Goal: Information Seeking & Learning: Check status

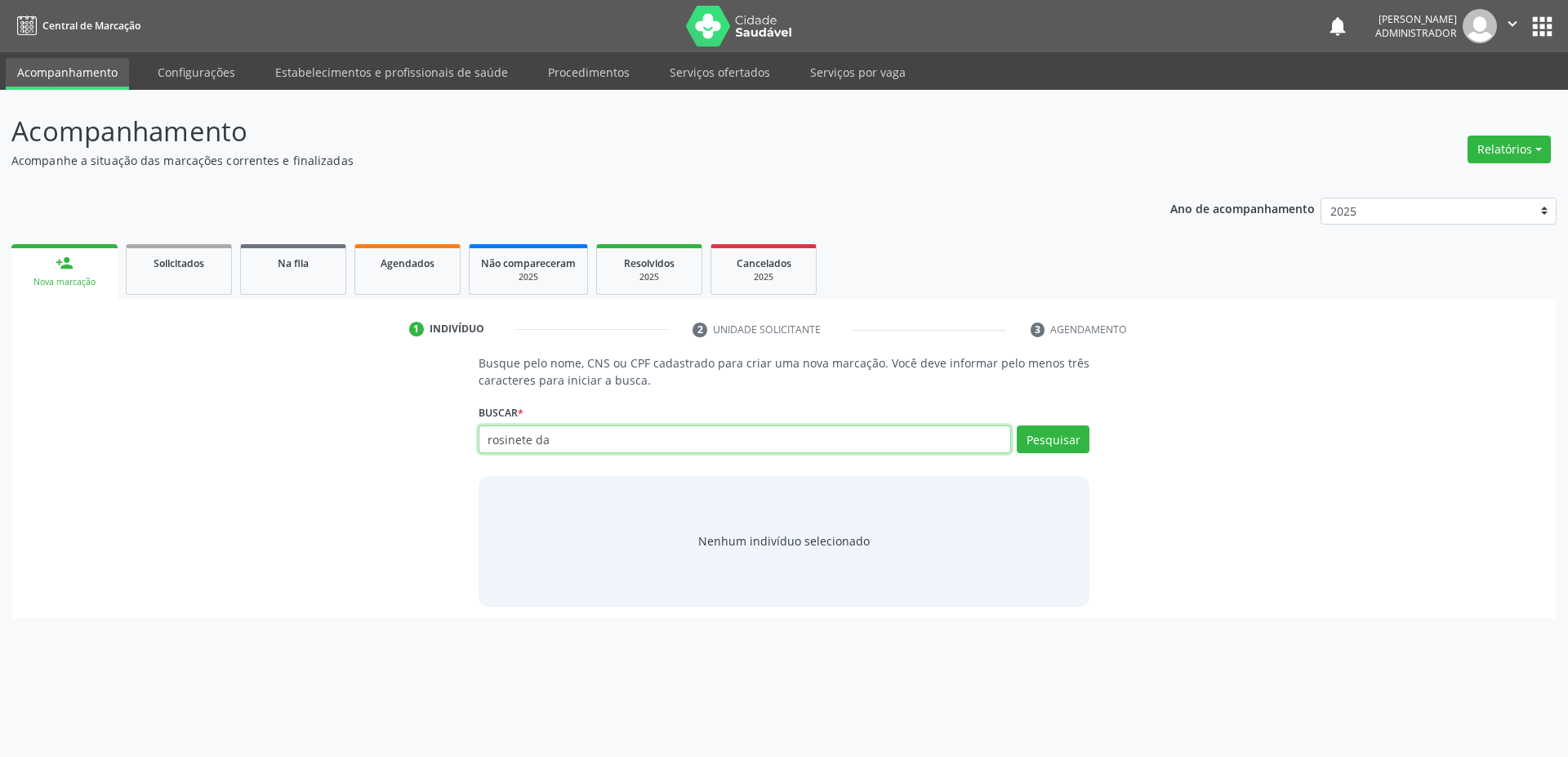
type input "rosinete da"
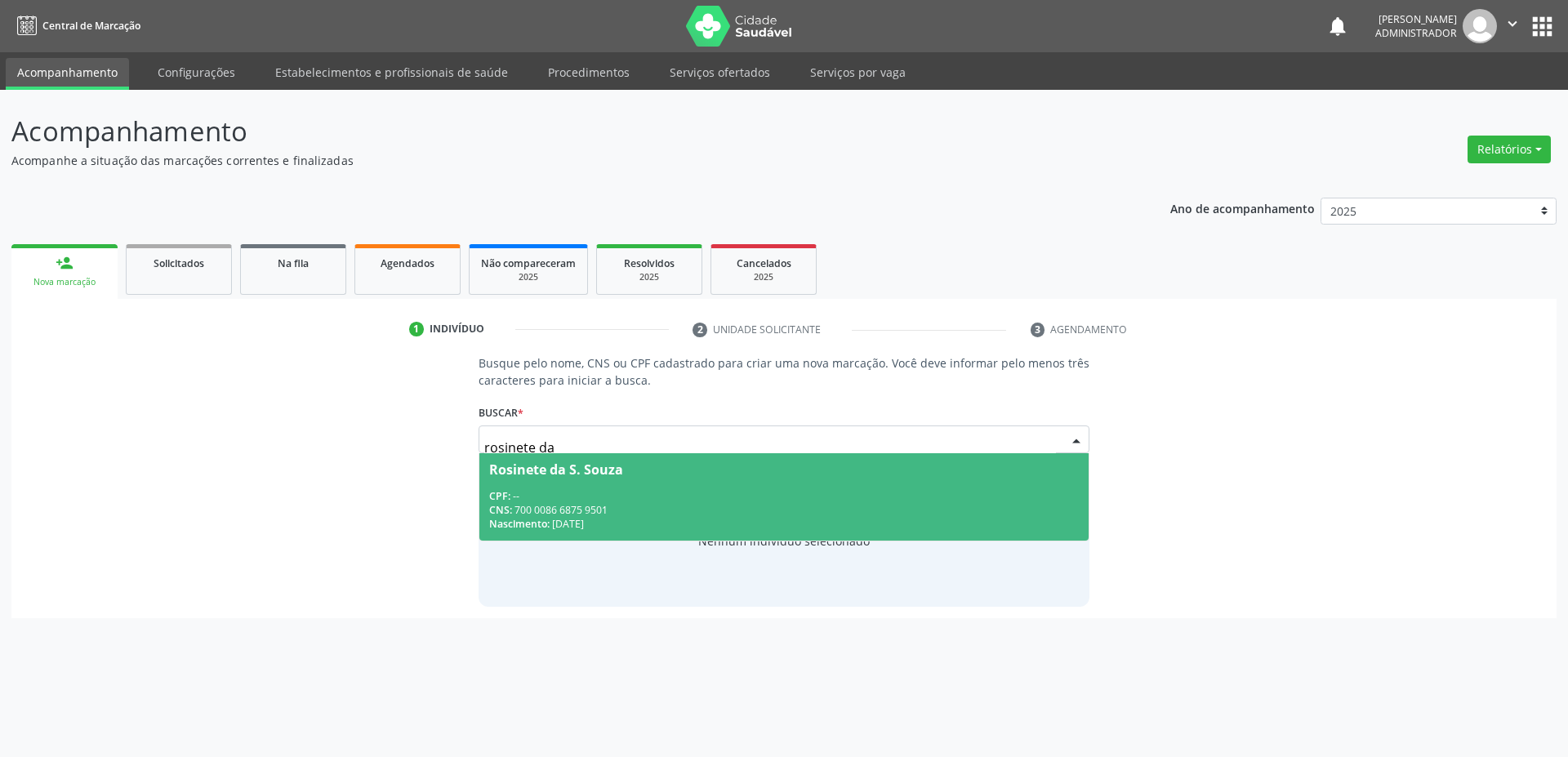
click at [636, 490] on div "CPF: --" at bounding box center [784, 496] width 591 height 14
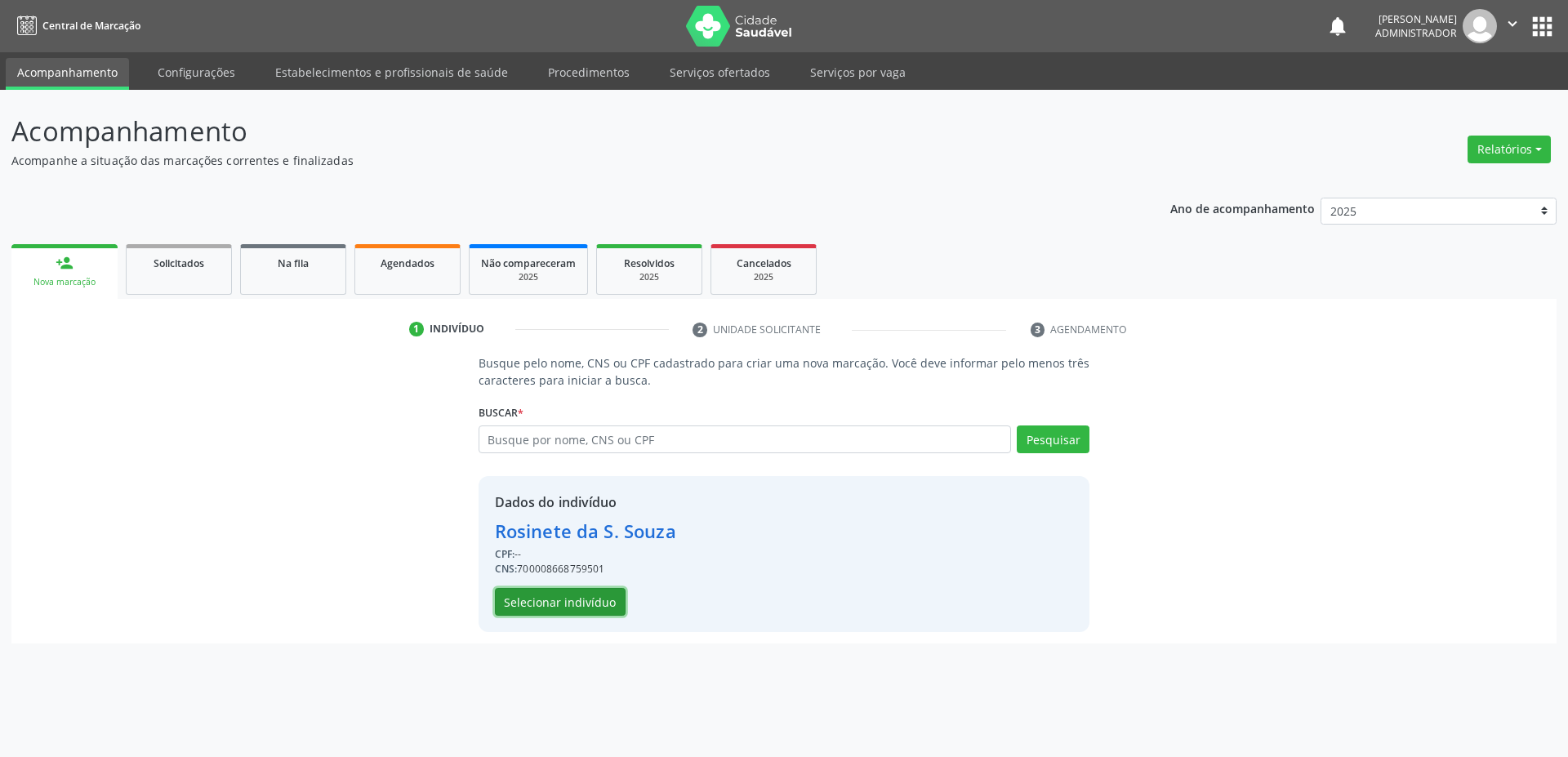
click at [562, 612] on button "Selecionar indivíduo" at bounding box center [560, 602] width 131 height 28
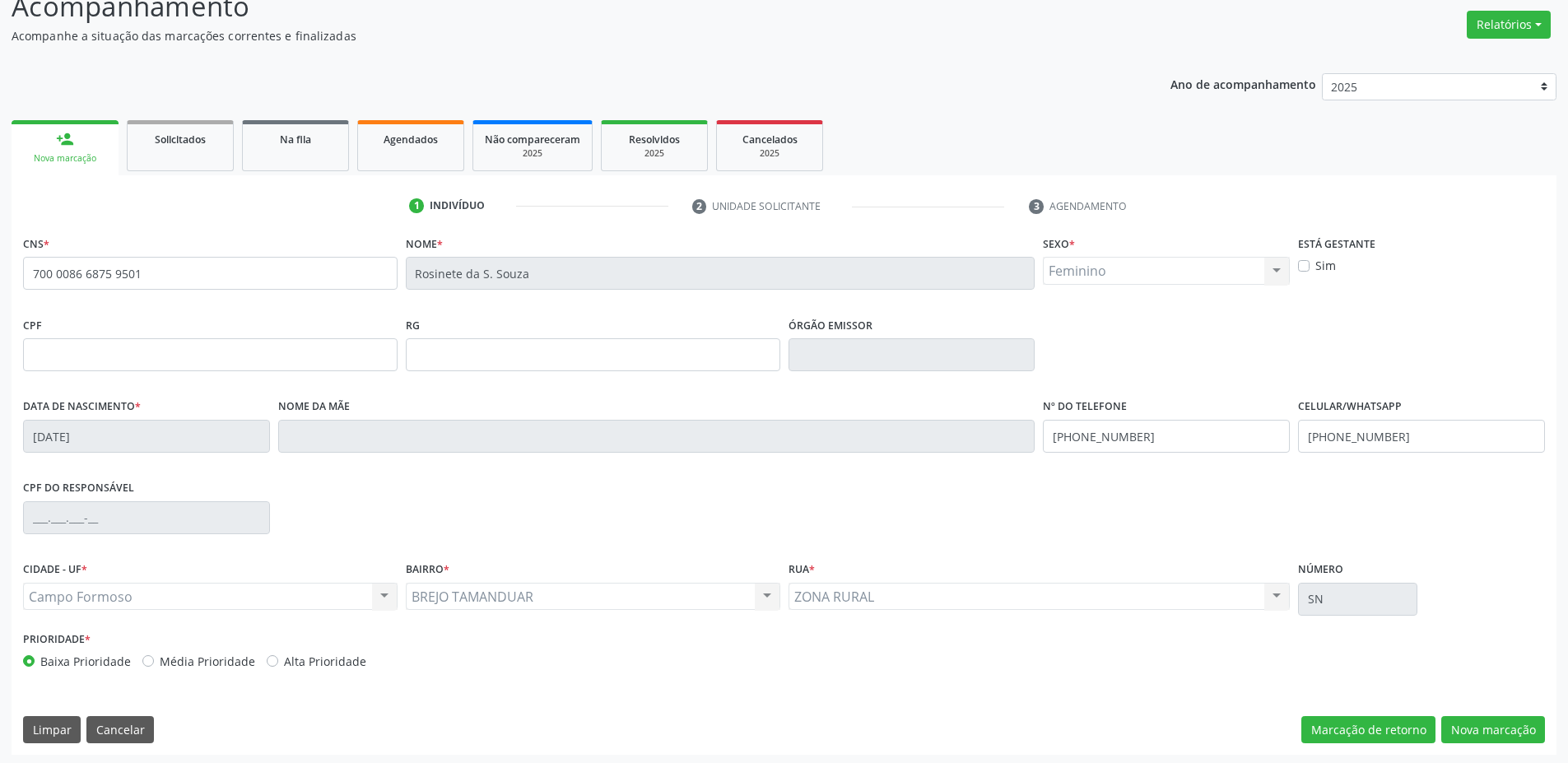
scroll to position [129, 0]
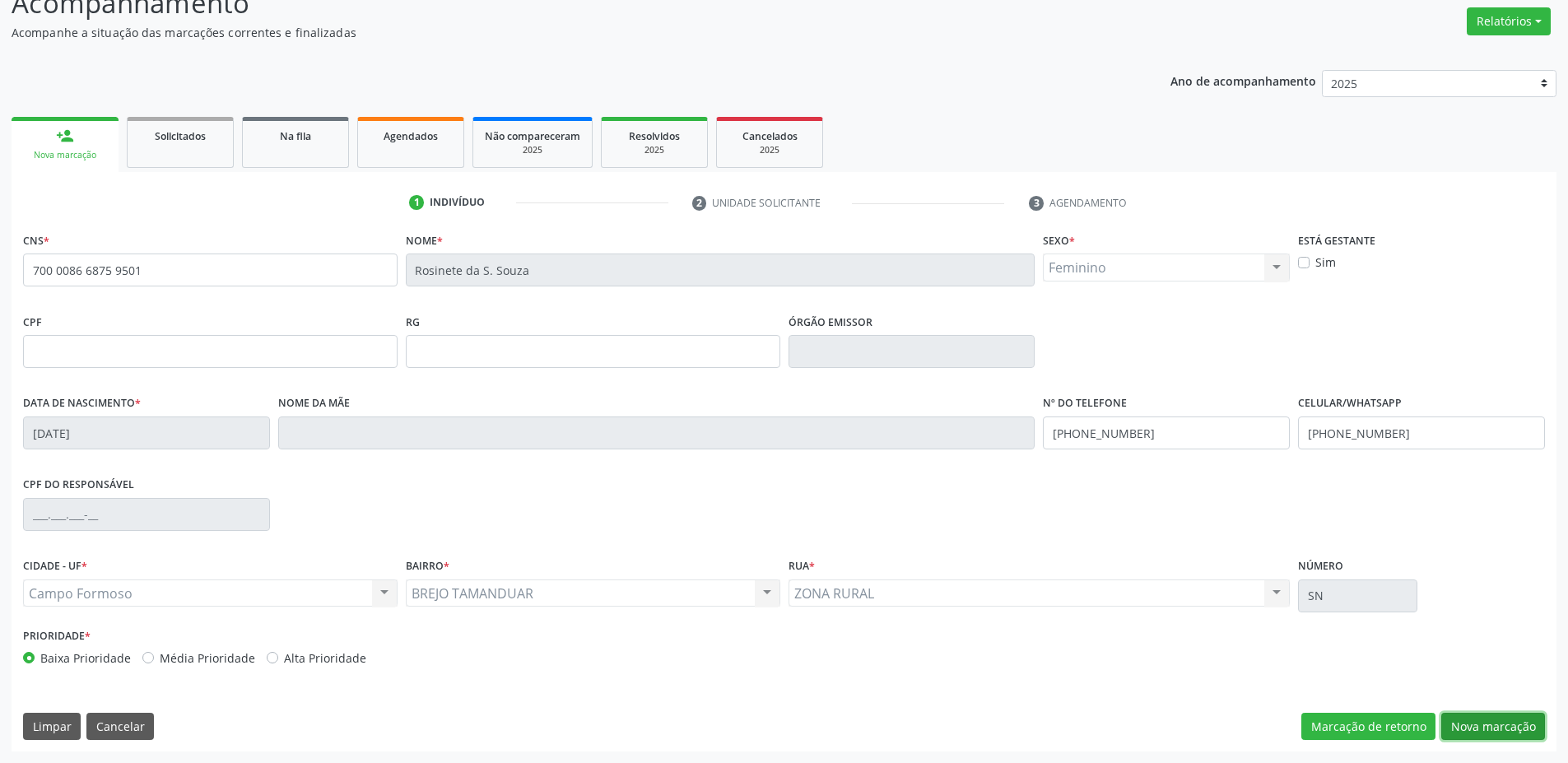
click at [1475, 727] on button "Nova marcação" at bounding box center [1492, 727] width 103 height 28
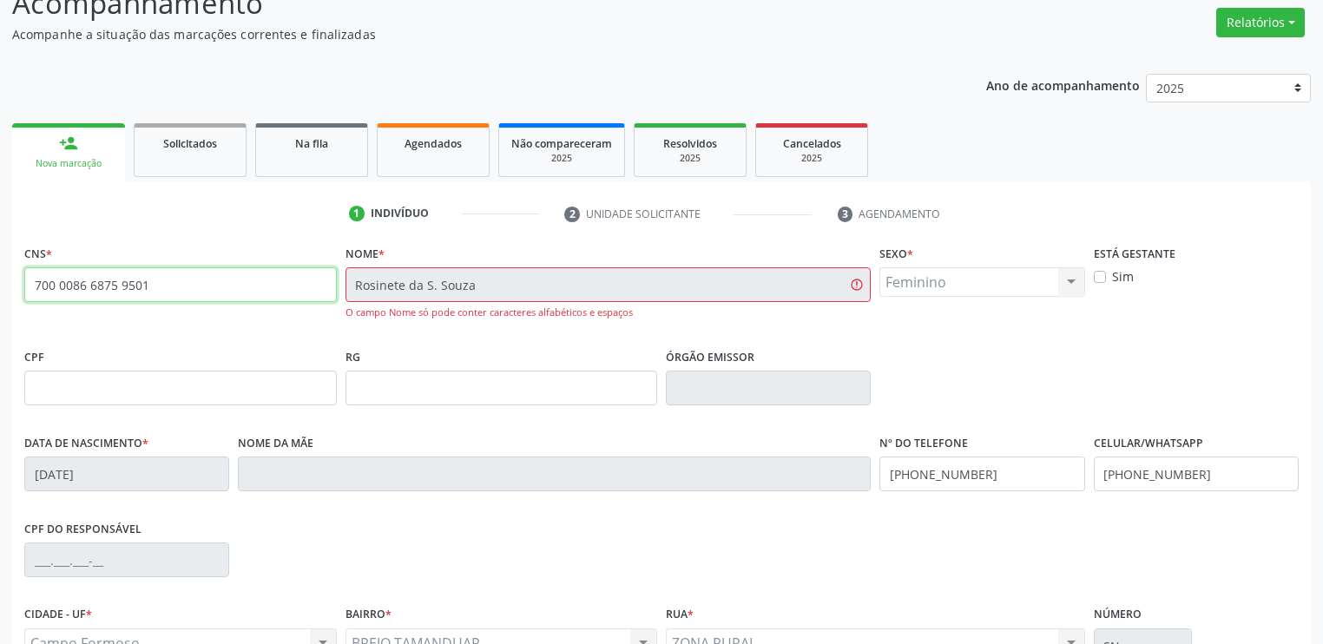
drag, startPoint x: 96, startPoint y: 282, endPoint x: 11, endPoint y: 271, distance: 85.8
click at [10, 273] on div "Acompanhamento Acompanhe a situação das marcações correntes e finalizadas Relat…" at bounding box center [661, 390] width 1323 height 863
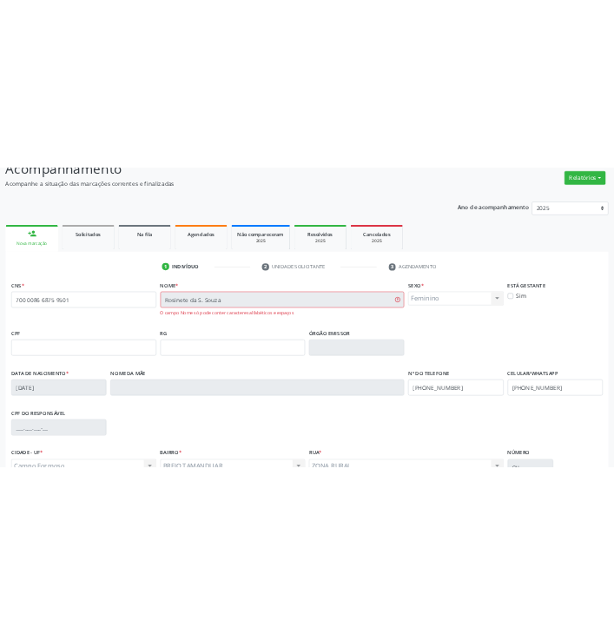
scroll to position [174, 0]
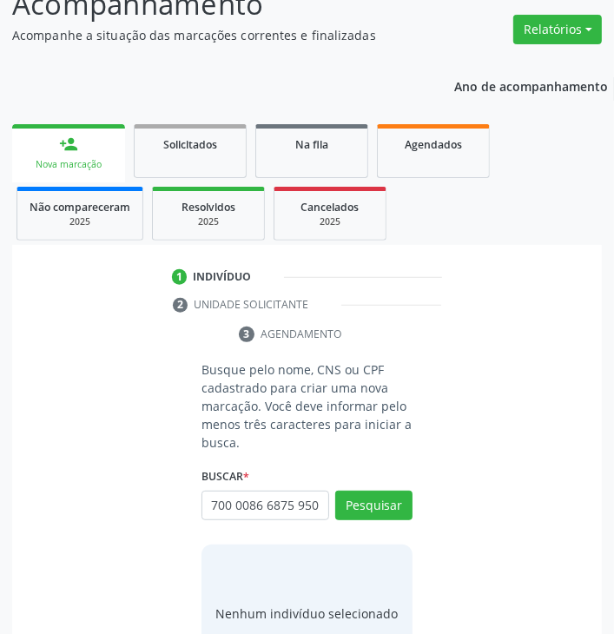
scroll to position [0, 3]
type input "700 0086 6875 9501"
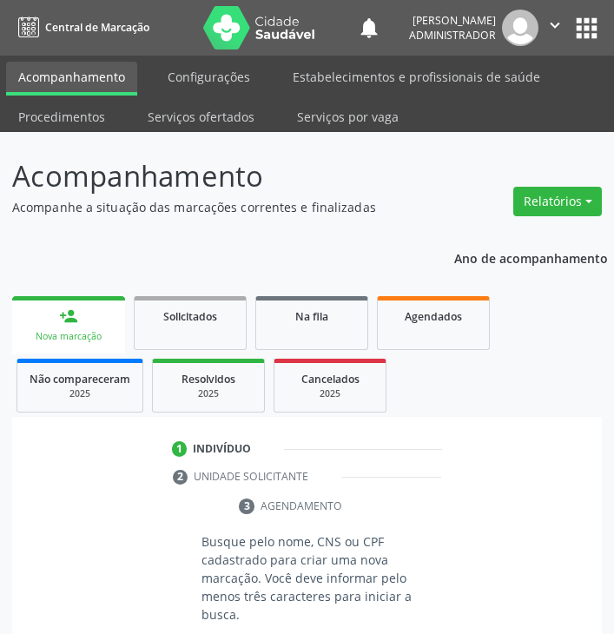
scroll to position [170, 0]
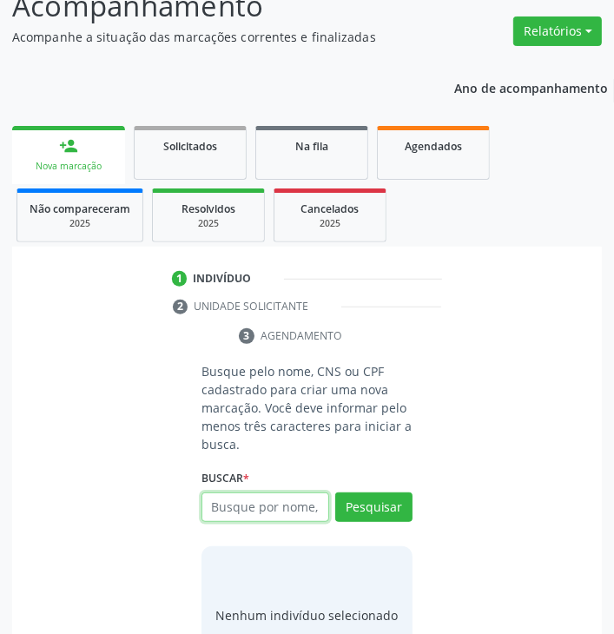
click at [244, 496] on input "text" at bounding box center [265, 507] width 128 height 30
paste input "700008668759501"
type input "700008668759501"
click at [259, 507] on input "700008668759501" at bounding box center [265, 507] width 128 height 30
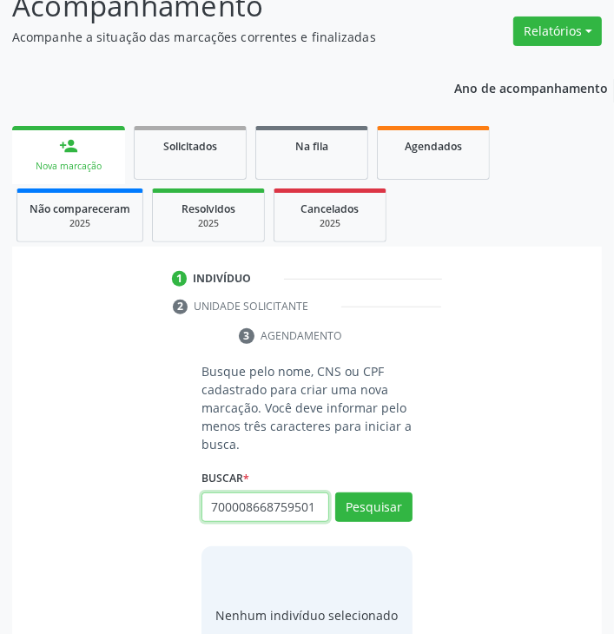
click at [262, 510] on input "700008668759501" at bounding box center [265, 507] width 128 height 30
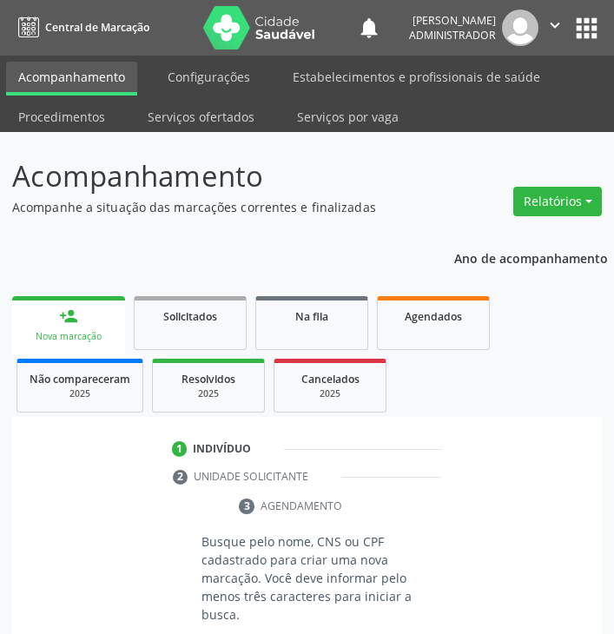
scroll to position [169, 0]
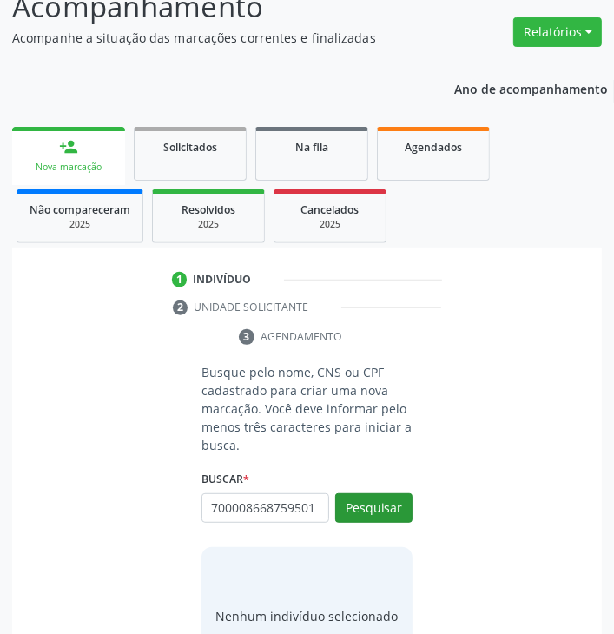
type input "700008668759501"
click at [379, 508] on button "Pesquisar" at bounding box center [373, 508] width 77 height 30
click at [299, 494] on div "700008668759501 Busque por nome, CNS ou CPF Rosinete da S. Souza CPF: -- CNS: 7…" at bounding box center [306, 514] width 211 height 42
click at [273, 511] on input "700008668759501" at bounding box center [265, 508] width 128 height 30
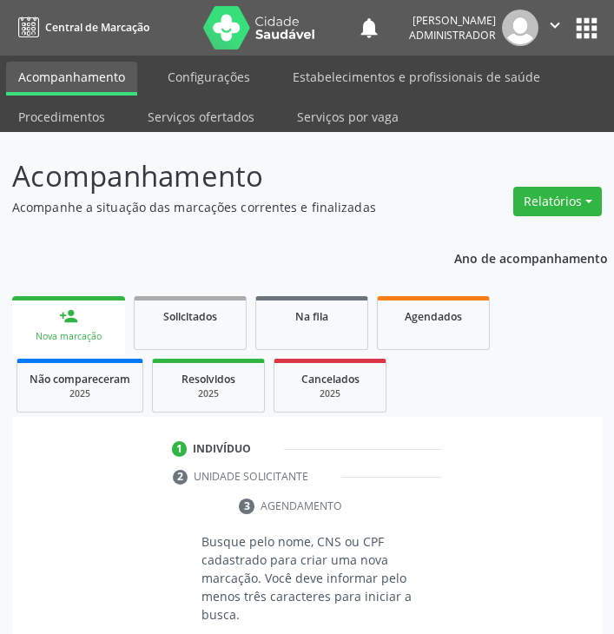
scroll to position [168, 0]
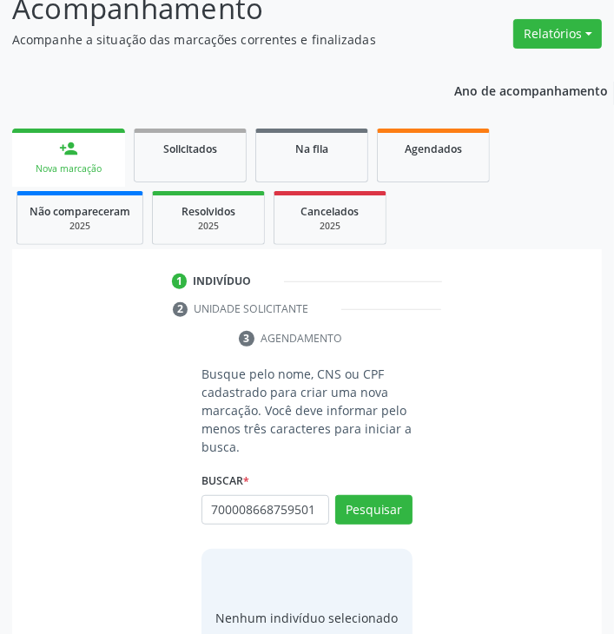
type input "700008668759501"
click at [273, 515] on input "700008668759501" at bounding box center [265, 510] width 128 height 30
click at [274, 516] on input "700008668759501" at bounding box center [265, 510] width 128 height 30
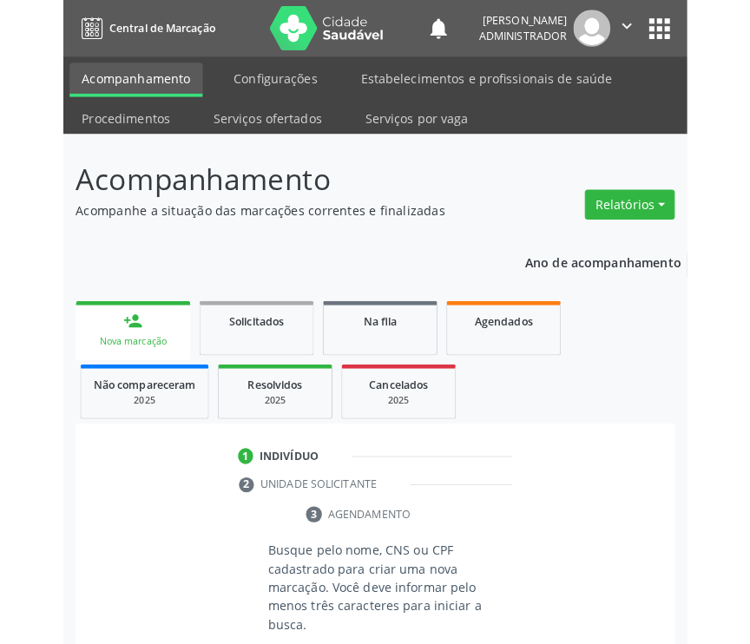
scroll to position [167, 0]
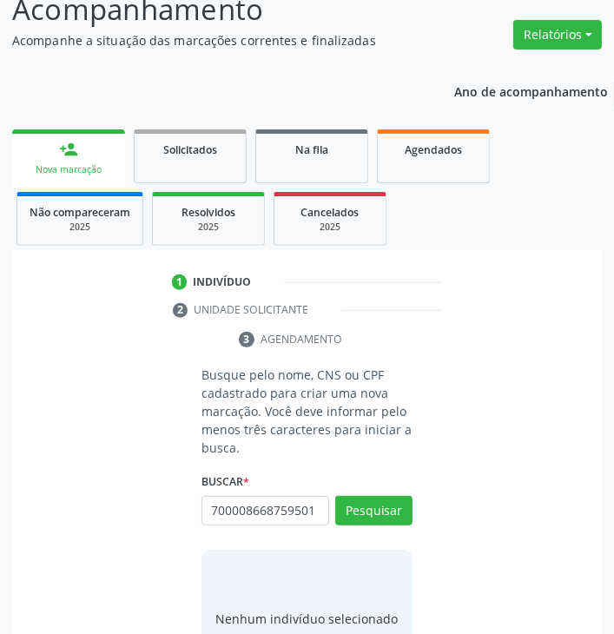
type input "700008668759501"
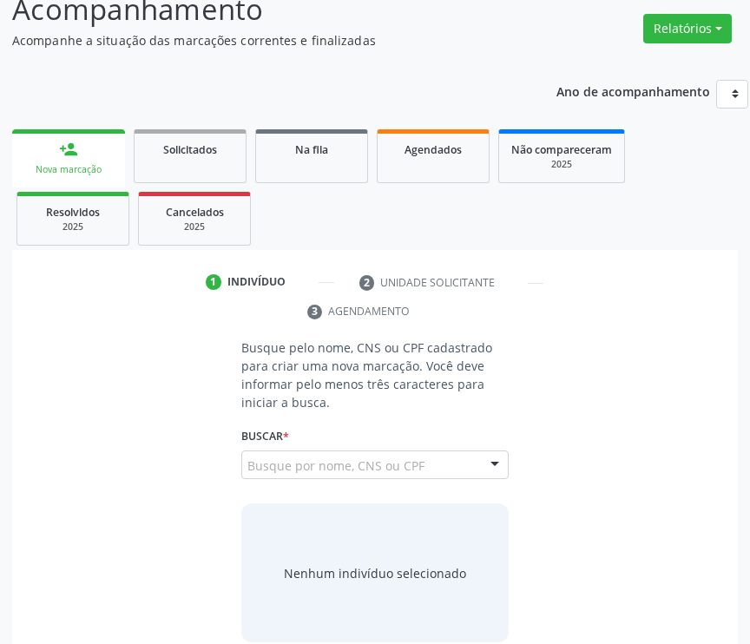
click at [247, 472] on input "700008668759501" at bounding box center [247, 474] width 0 height 35
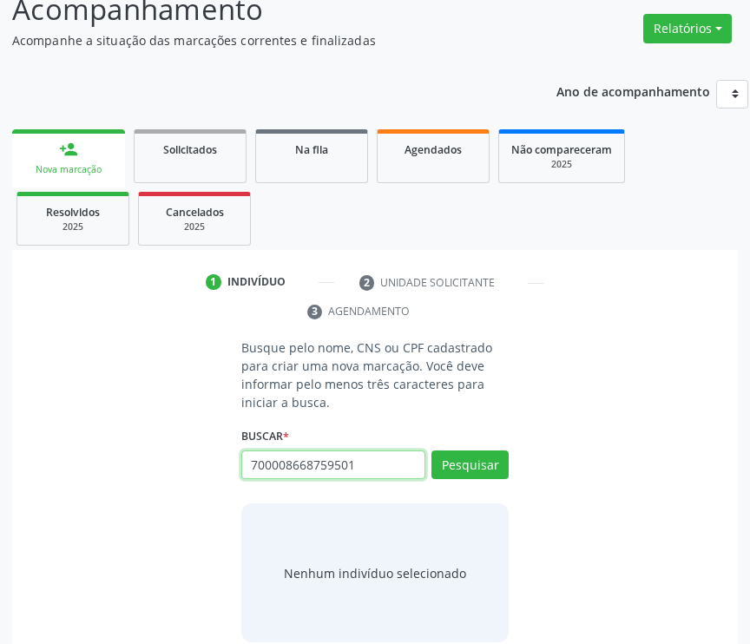
click at [345, 462] on input "700008668759501" at bounding box center [333, 466] width 185 height 30
click at [343, 463] on input "700008668759501" at bounding box center [333, 466] width 185 height 30
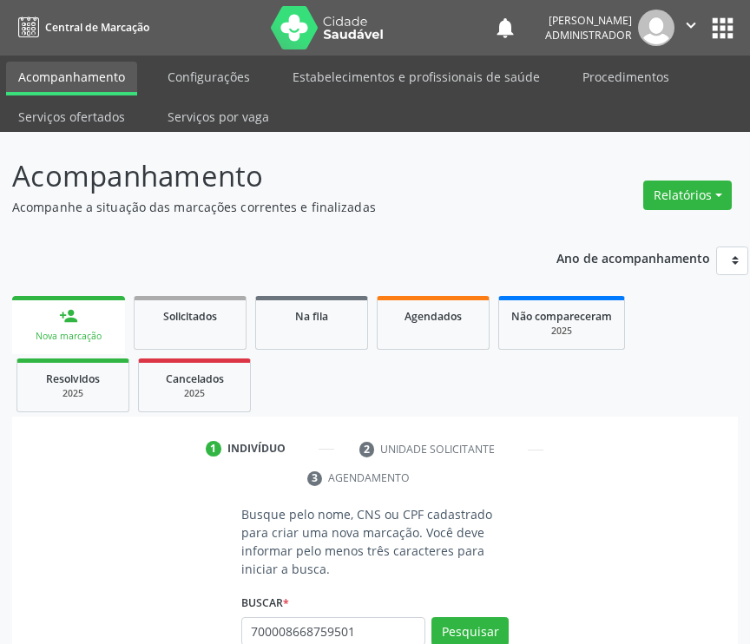
type input "700008668759501"
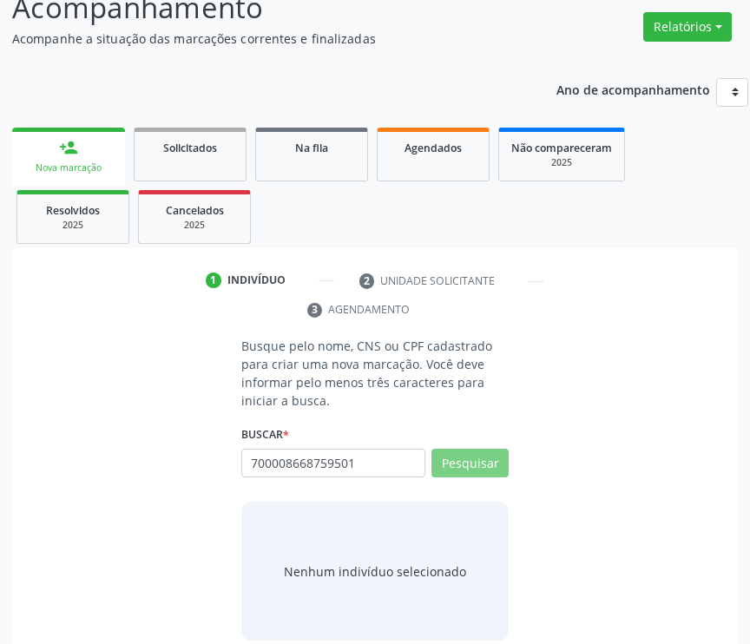
scroll to position [188, 0]
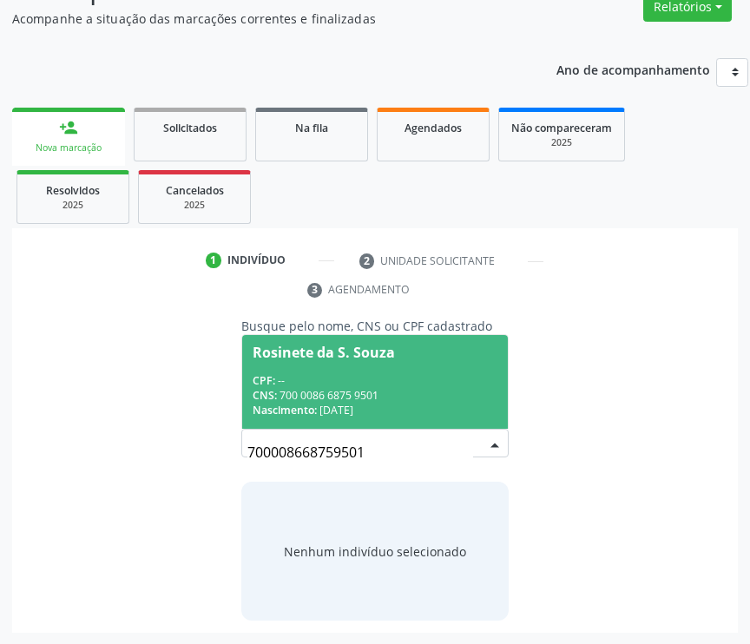
click at [427, 376] on div "CPF: --" at bounding box center [376, 380] width 246 height 15
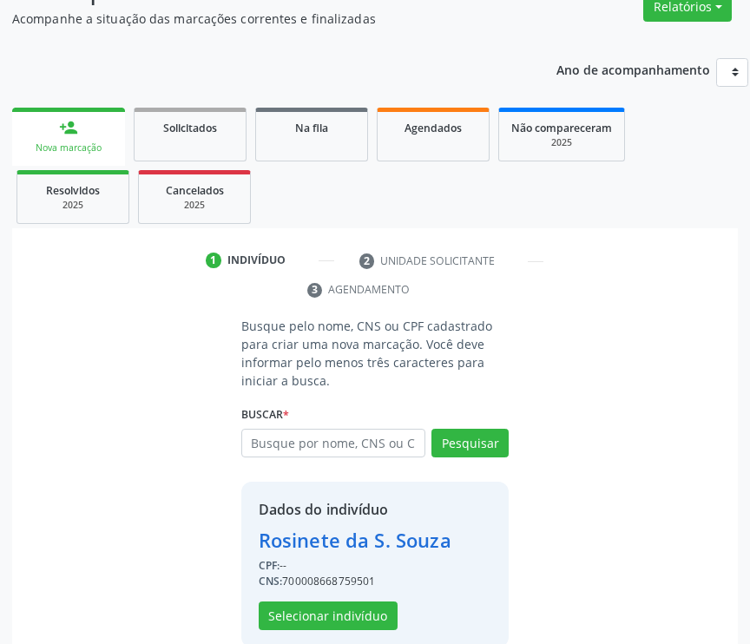
scroll to position [215, 0]
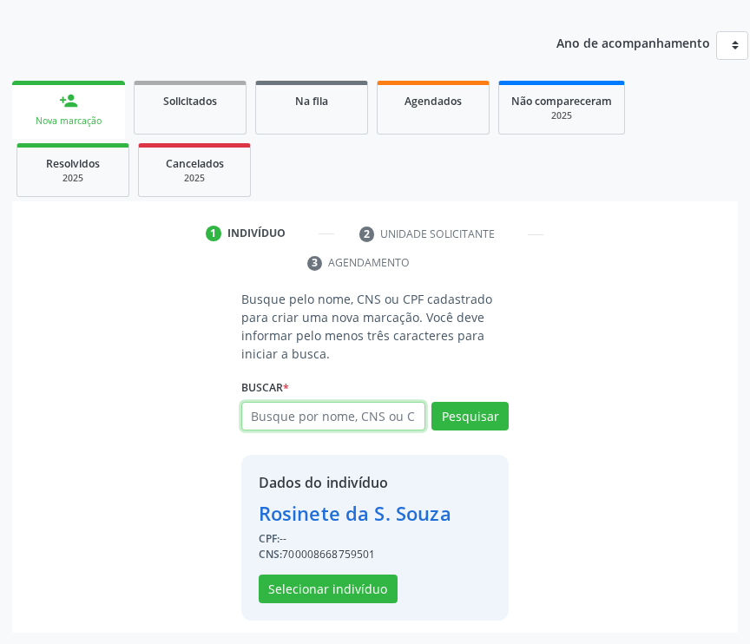
click at [342, 417] on input "text" at bounding box center [333, 417] width 185 height 30
paste input "700008668759501"
type input "700008668759501"
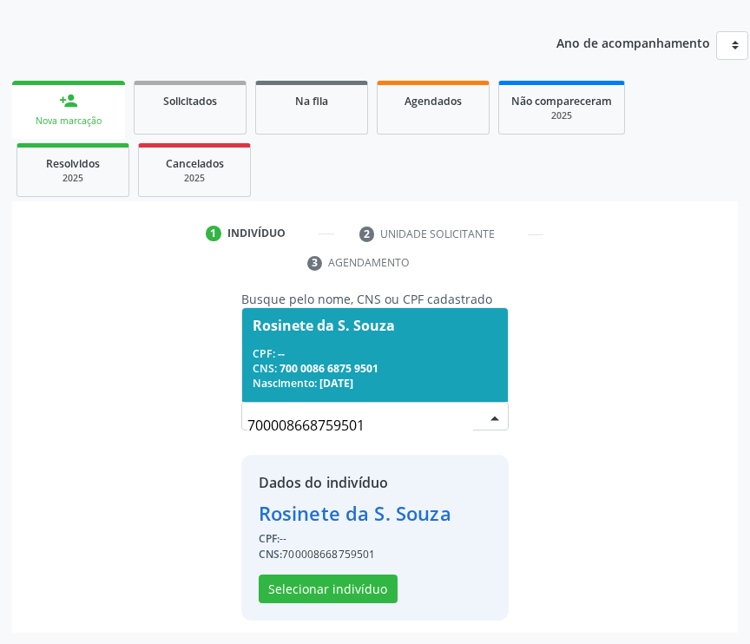
click at [383, 351] on div "CPF: --" at bounding box center [376, 353] width 246 height 15
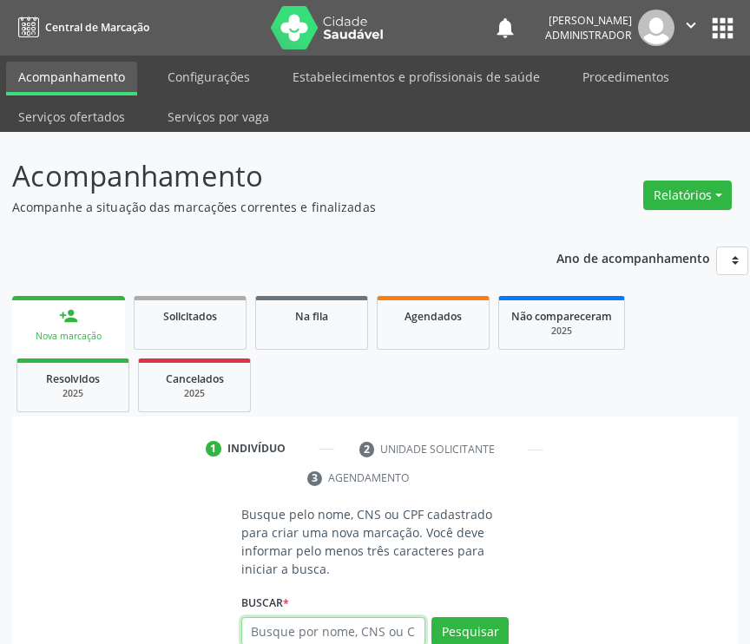
click at [307, 630] on input "text" at bounding box center [333, 632] width 185 height 30
paste input "42722810549"
type input "42722810549"
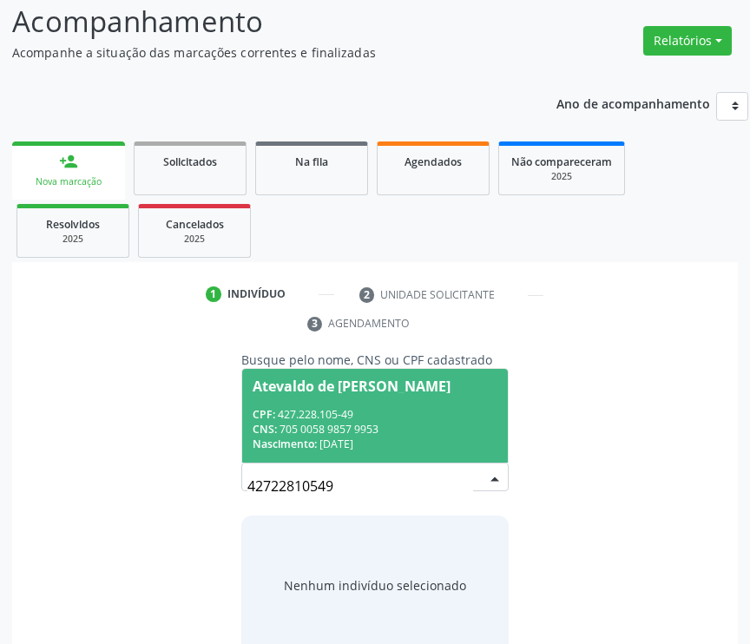
scroll to position [188, 0]
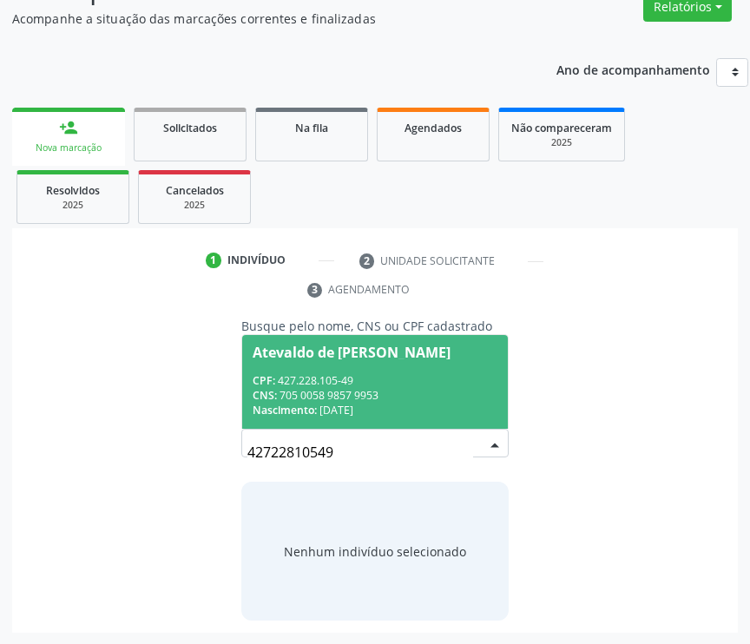
click at [296, 375] on div "CPF: 427.228.105-49" at bounding box center [376, 380] width 246 height 15
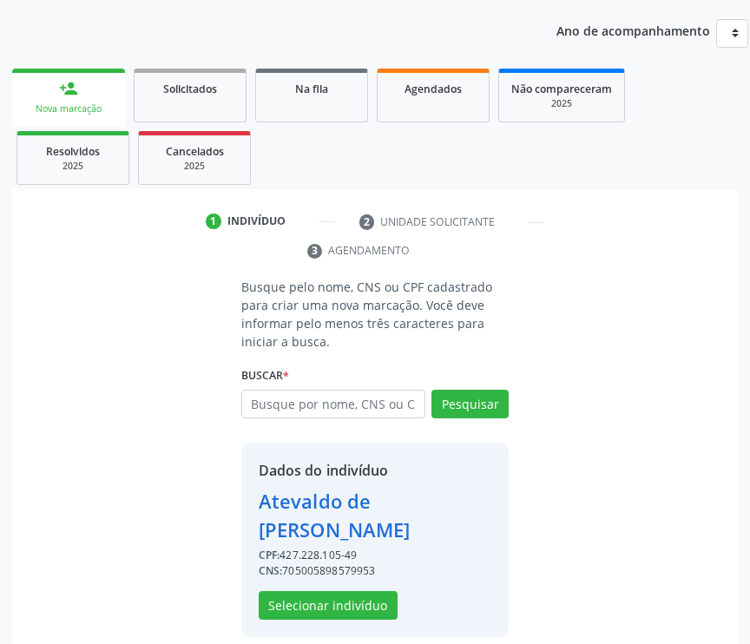
scroll to position [244, 0]
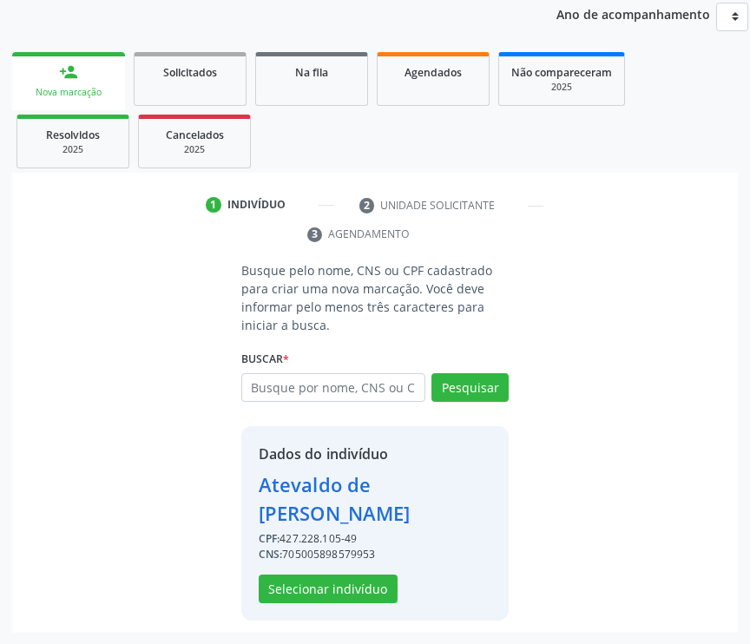
click at [293, 556] on div "CNS: 705005898579953" at bounding box center [376, 555] width 234 height 16
copy div "705005898579953"
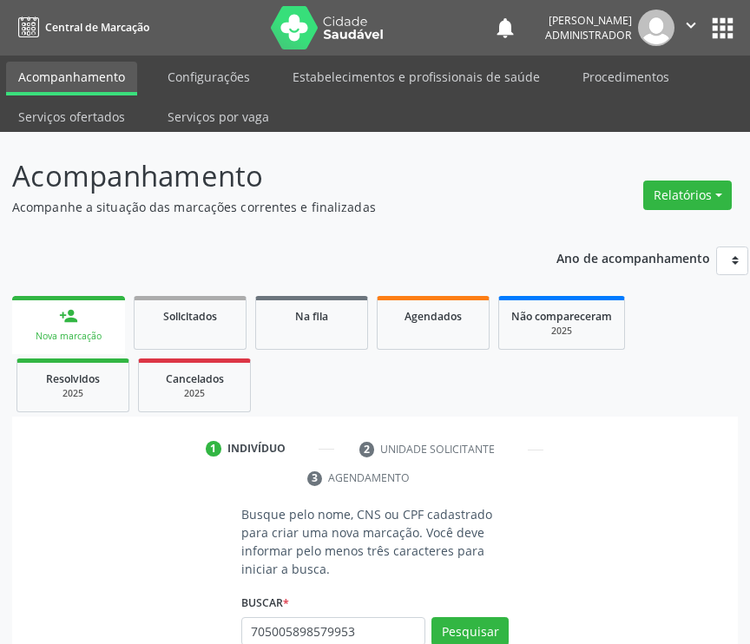
type input "705005898579953"
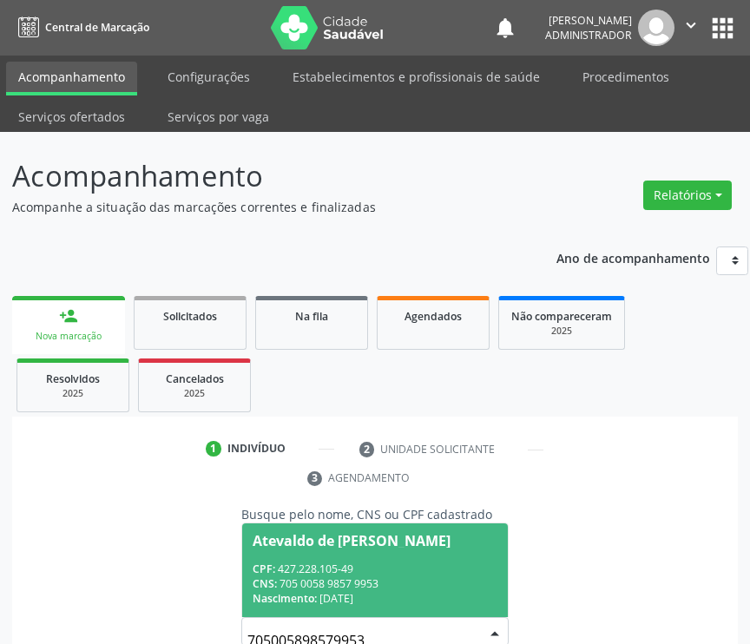
scroll to position [13, 0]
